Goal: Task Accomplishment & Management: Use online tool/utility

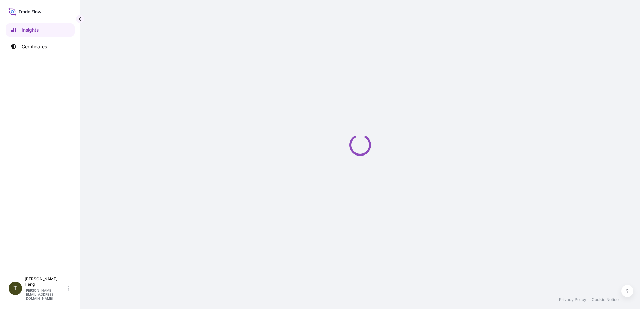
select select "2025"
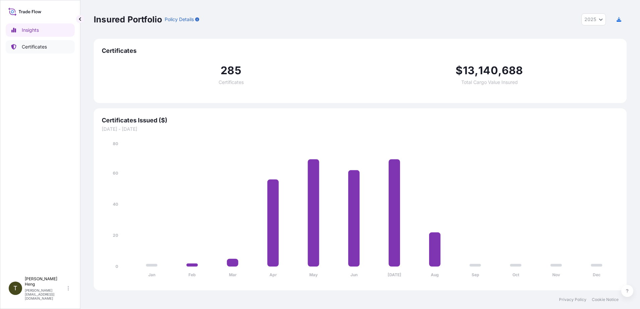
click at [29, 45] on p "Certificates" at bounding box center [34, 47] width 25 height 7
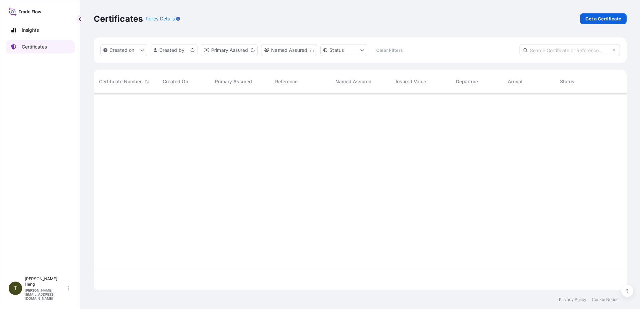
scroll to position [196, 528]
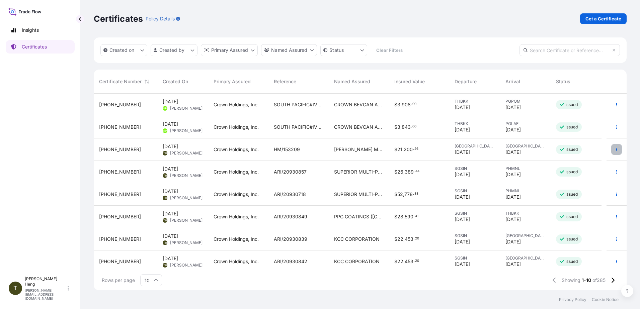
click at [611, 146] on button "button" at bounding box center [616, 149] width 11 height 11
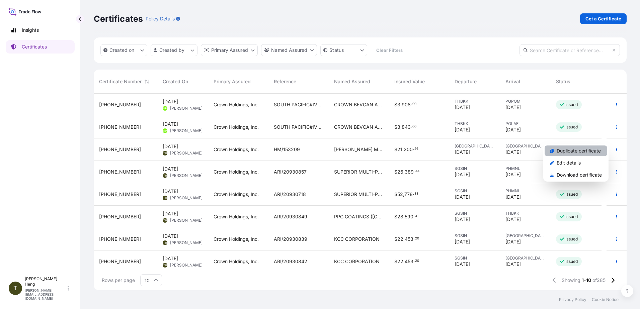
click at [576, 152] on p "Duplicate certificate" at bounding box center [579, 151] width 44 height 7
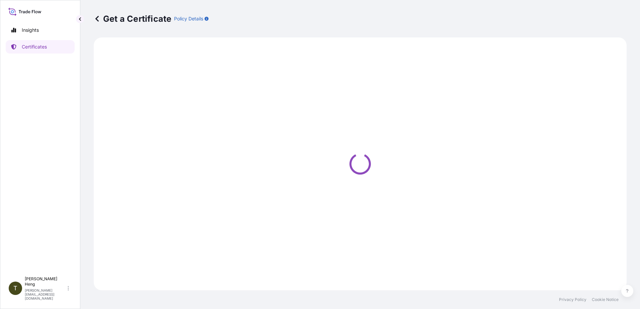
select select "Road"
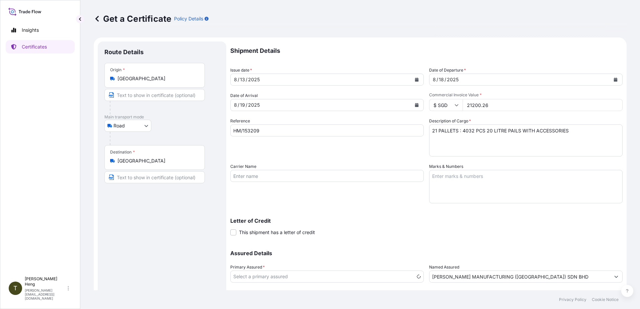
select select "31483"
click at [416, 80] on icon "Calendar" at bounding box center [417, 80] width 4 height 4
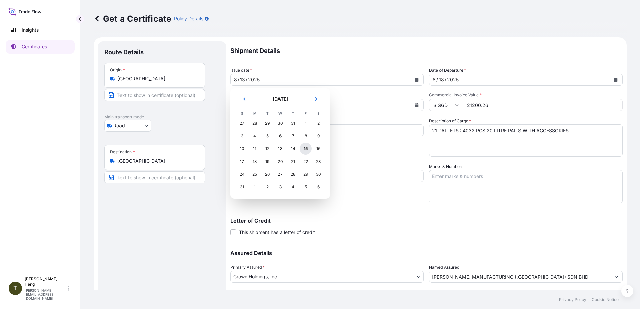
click at [304, 151] on div "15" at bounding box center [306, 149] width 12 height 12
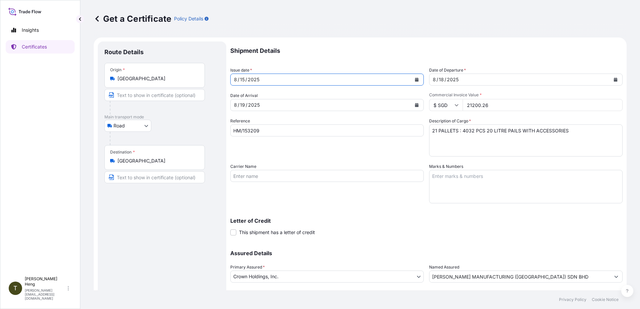
click at [415, 106] on icon "Calendar" at bounding box center [417, 105] width 4 height 4
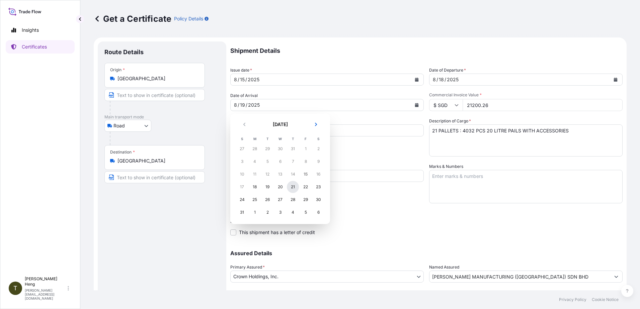
click at [291, 188] on div "21" at bounding box center [293, 187] width 12 height 12
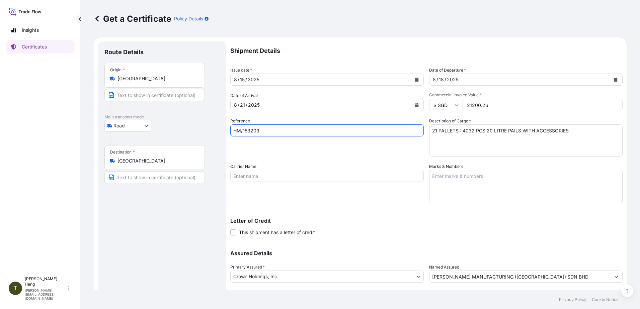
click at [250, 132] on input "HM/153209" at bounding box center [327, 131] width 194 height 12
type input "HM/153591"
click at [614, 81] on icon "Calendar" at bounding box center [616, 80] width 4 height 4
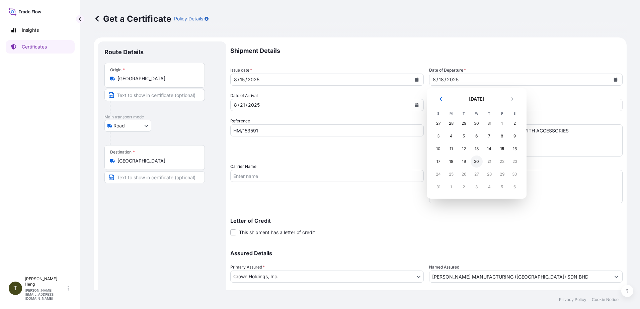
click at [472, 163] on div "20" at bounding box center [477, 162] width 12 height 12
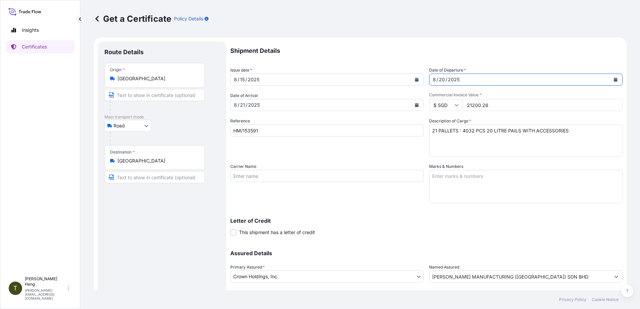
scroll to position [42, 0]
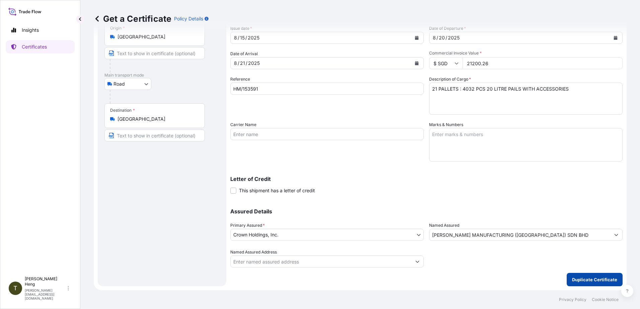
click at [572, 278] on p "Duplicate Certificate" at bounding box center [594, 280] width 45 height 7
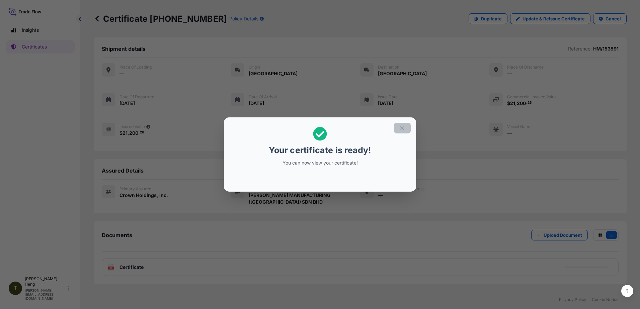
click at [404, 129] on icon "button" at bounding box center [402, 128] width 6 height 6
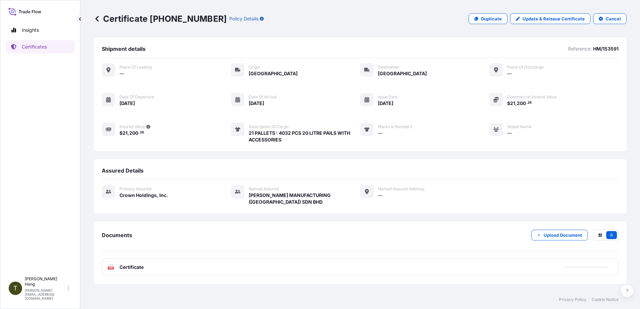
click at [112, 266] on icon at bounding box center [111, 267] width 6 height 7
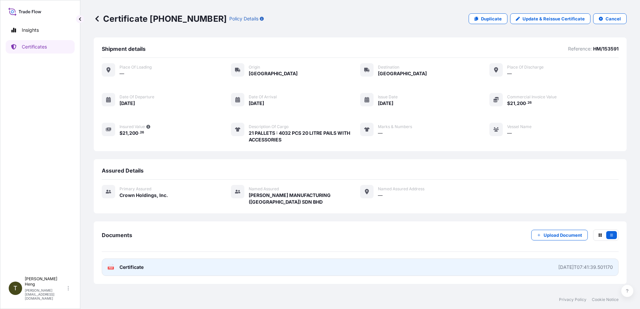
click at [112, 266] on icon at bounding box center [111, 267] width 6 height 7
